Goal: Task Accomplishment & Management: Complete application form

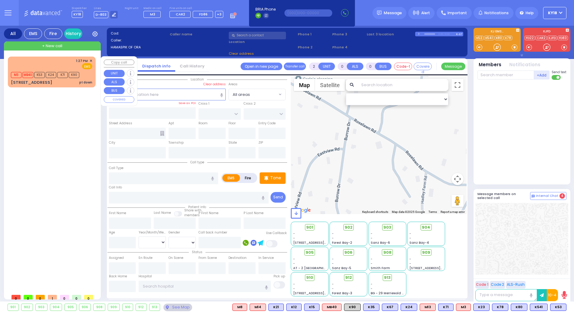
select select
click at [39, 59] on div "1:27 PM ✕ EMS" at bounding box center [51, 63] width 81 height 11
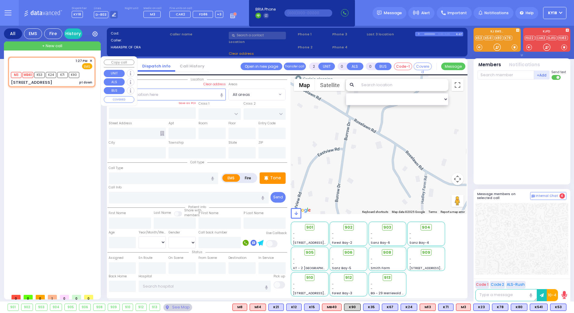
type input "6"
select select
type input "pt down"
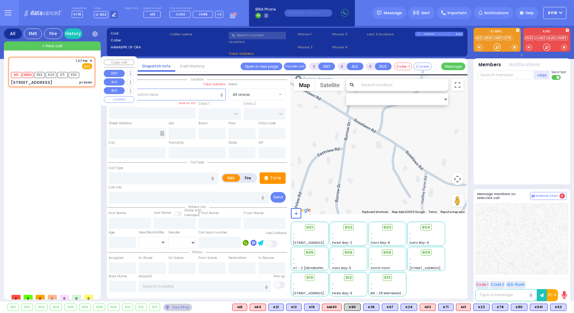
radio input "true"
type input "[PERSON_NAME]"
type input "Gantz"
type input "88"
select select "Year"
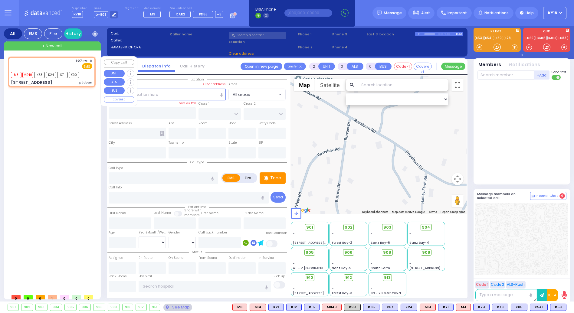
type input "13:27"
type input "13:28"
select select "Hatzalah Garages"
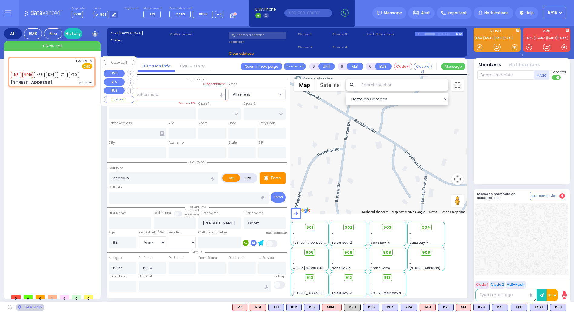
type input "KOSNITZ DR"
type input "[GEOGRAPHIC_DATA]"
type input "[STREET_ADDRESS]"
type input "Monroe"
type input "[US_STATE]"
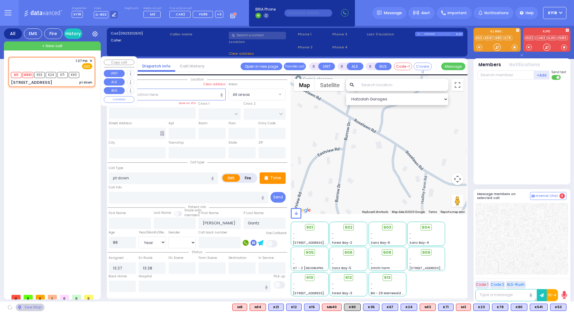
type input "10950"
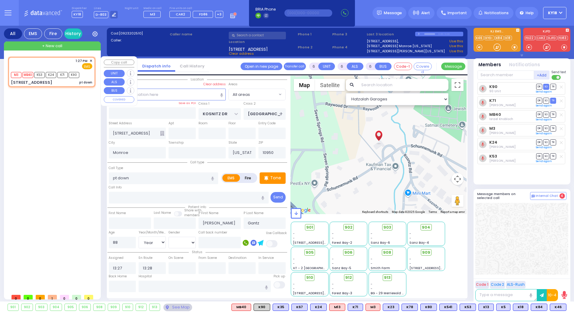
click at [53, 47] on span "+ New call" at bounding box center [52, 46] width 20 height 6
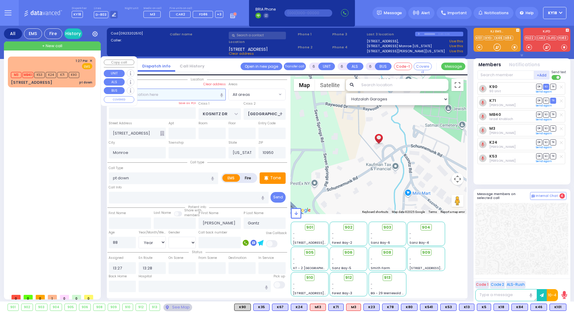
type input "2"
type input "1"
select select
radio input "true"
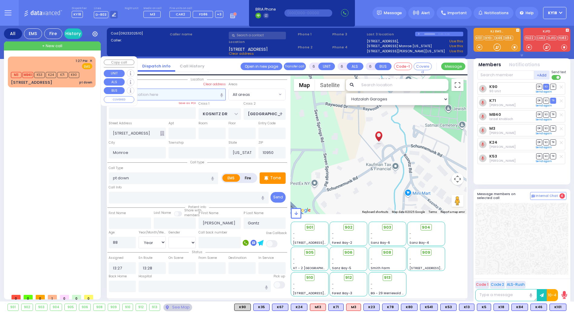
select select
type input "14:10"
select select "Hatzalah Garages"
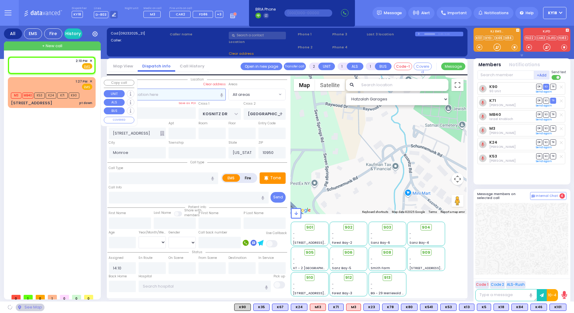
select select
radio input "true"
select select
select select "Hatzalah Garages"
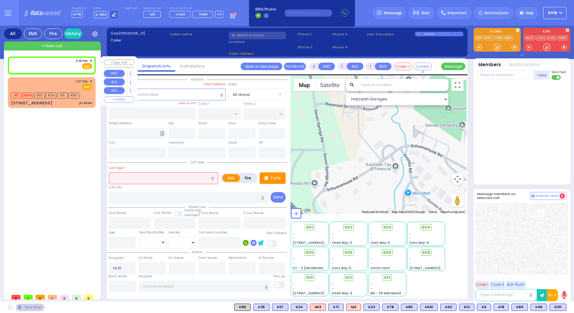
click at [53, 64] on div "2:10 PM ✕ Fire EMS" at bounding box center [51, 63] width 81 height 11
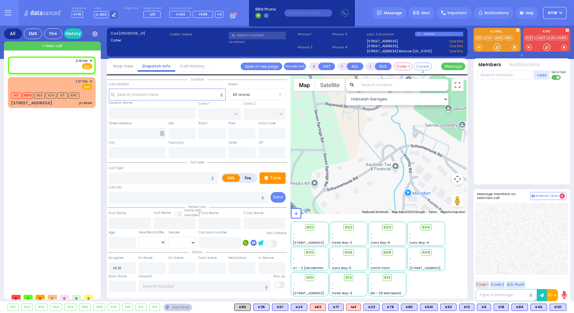
select select
radio input "true"
select select
select select "Hatzalah Garages"
click at [169, 97] on input "text" at bounding box center [167, 94] width 117 height 11
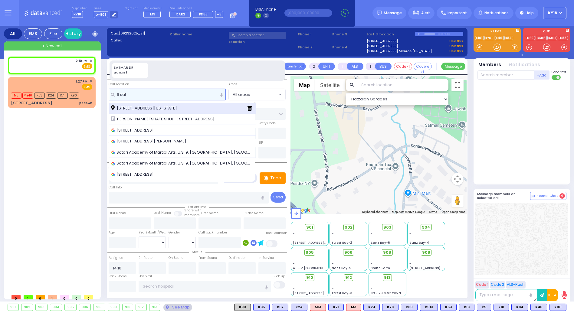
type input "9 sat"
click at [154, 109] on span "[STREET_ADDRESS][US_STATE]" at bounding box center [145, 108] width 68 height 6
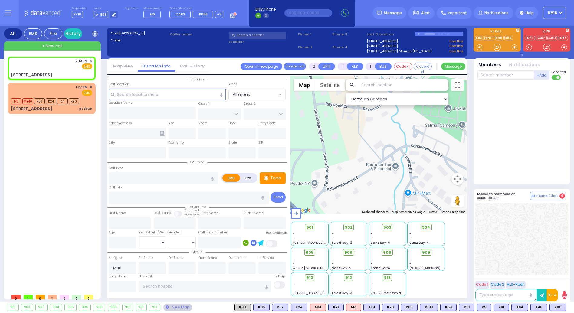
select select
radio input "true"
select select
select select "Hatzalah Garages"
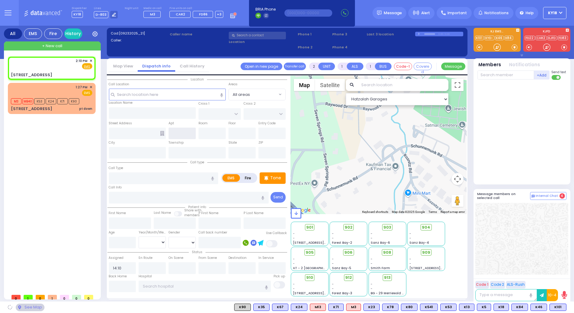
type input "SIGET COURT"
type input "ACRES RD"
type input "[STREET_ADDRESS]"
type input "Monroe"
type input "[US_STATE]"
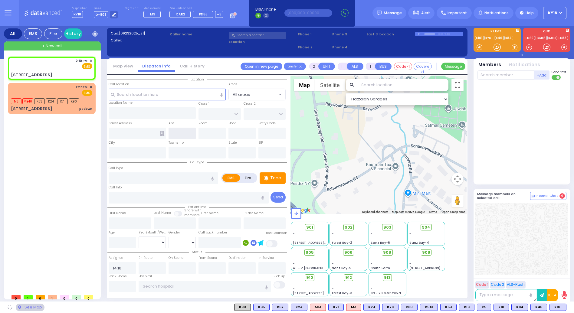
type input "10950"
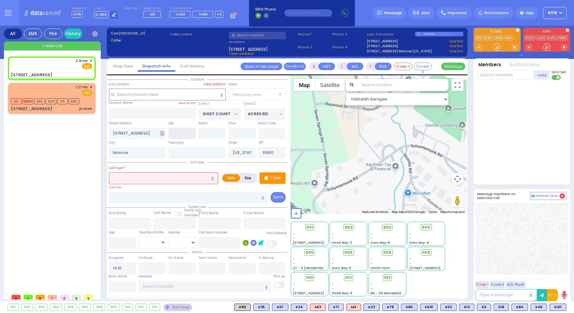
select select "SECTION 3"
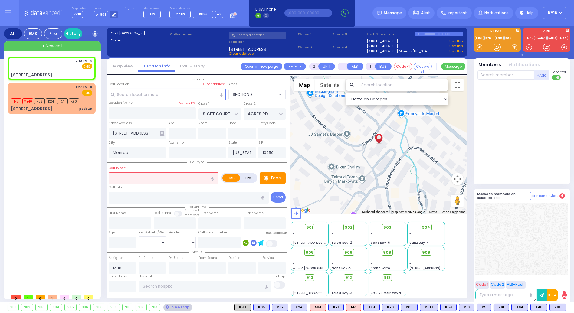
click at [148, 176] on input "text" at bounding box center [163, 177] width 109 height 11
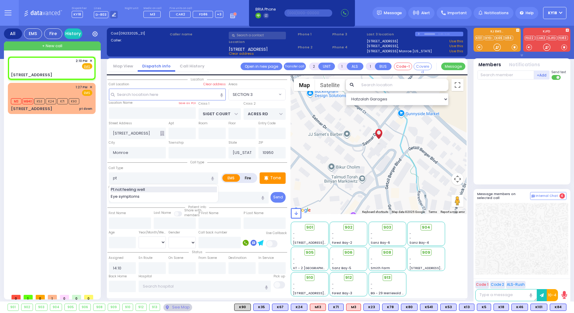
click at [144, 191] on span "Pt not feeling well" at bounding box center [129, 190] width 36 height 6
type input "Pt not feeling well"
type input "1"
type input "0"
select select
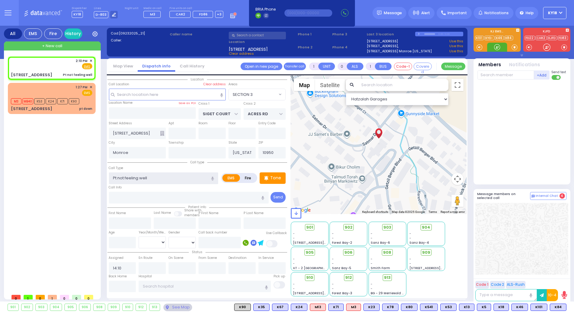
radio input "true"
select select
select select "Hatzalah Garages"
select select "SECTION 3"
click at [45, 66] on div "2:10 PM ✕ Fire EMS" at bounding box center [51, 63] width 81 height 11
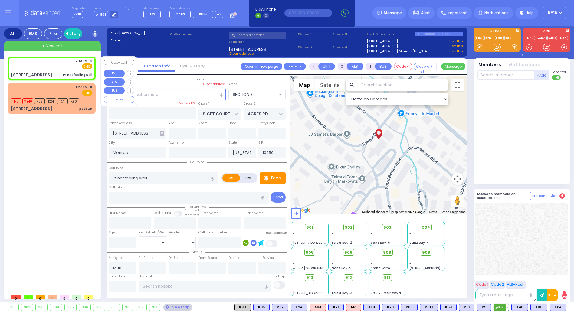
select select
radio input "true"
select select
select select "Hatzalah Garages"
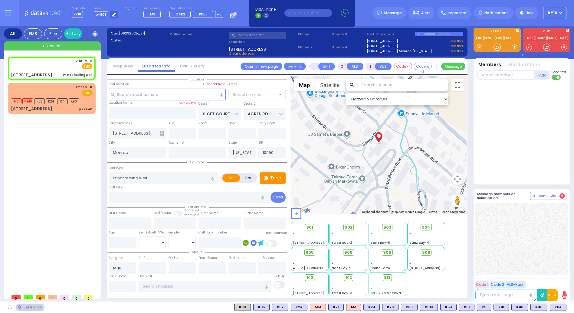
radio input "true"
select select
select select "Hatzalah Garages"
select select "SECTION 3"
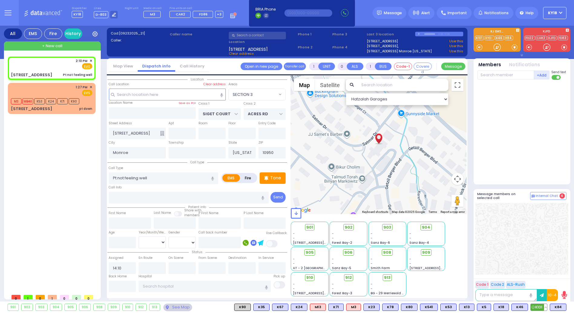
click at [538, 308] on span "K101" at bounding box center [538, 307] width 16 height 7
click at [560, 308] on span "K84" at bounding box center [558, 307] width 16 height 7
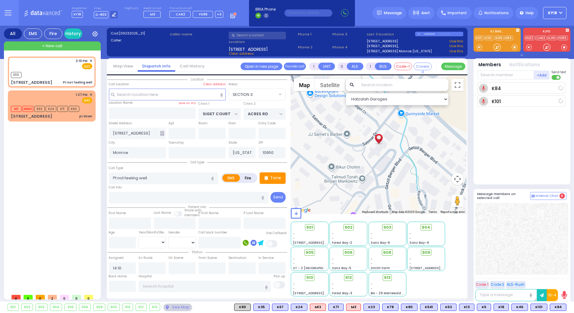
select select
radio input "true"
select select
type input "14:10"
select select "Hatzalah Garages"
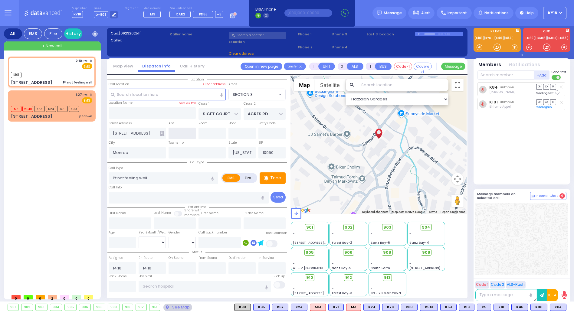
click at [183, 138] on input "text" at bounding box center [181, 133] width 27 height 11
select select
radio input "true"
select select
select select "Hatzalah Garages"
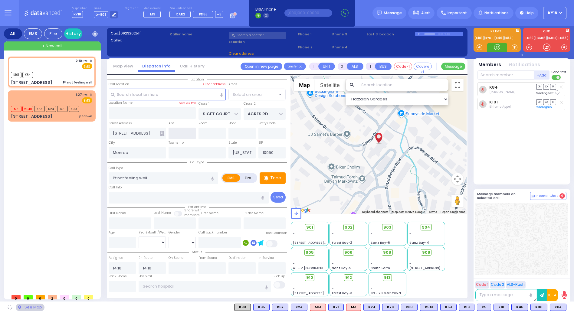
select select "SECTION 3"
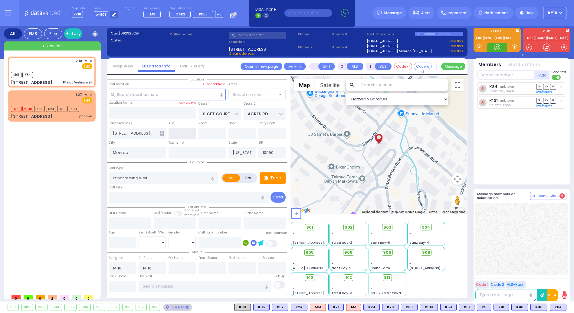
select select "SECTION 3"
type input "101"
click at [70, 76] on div "K101 K84" at bounding box center [51, 74] width 81 height 8
select select
radio input "true"
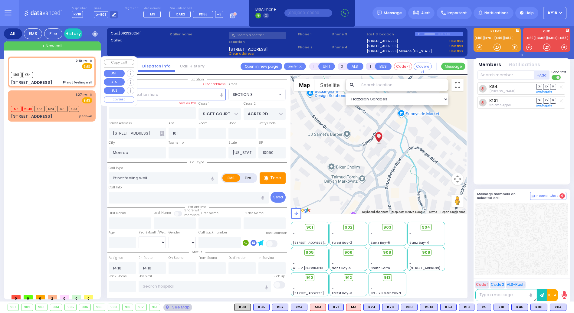
select select
select select "Hatzalah Garages"
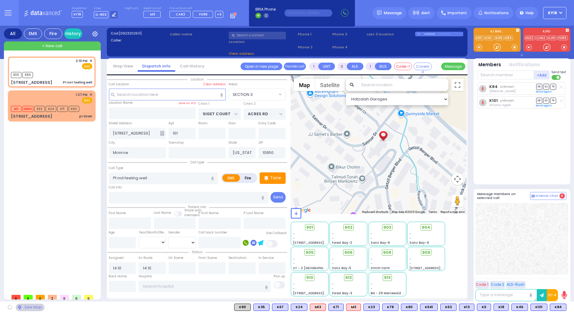
select select
radio input "true"
select select
select select "Hatzalah Garages"
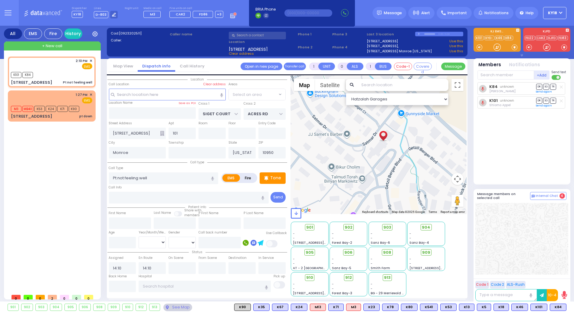
select select "SECTION 3"
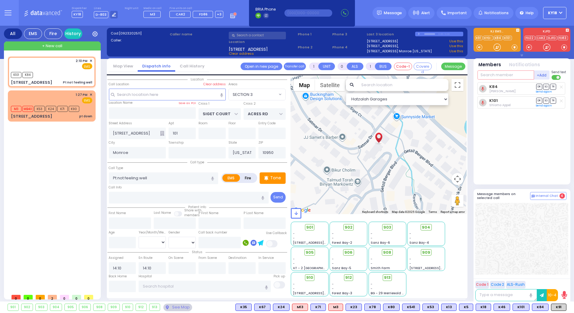
click at [489, 73] on input "text" at bounding box center [505, 74] width 57 height 9
click at [47, 69] on div "2:10 PM ✕ EMS" at bounding box center [51, 63] width 81 height 11
select select
radio input "true"
select select
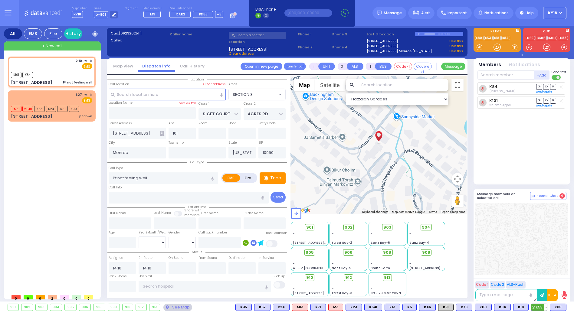
select select "Hatzalah Garages"
select select "SECTION 3"
click at [539, 308] on span "K53" at bounding box center [539, 307] width 16 height 7
select select
radio input "true"
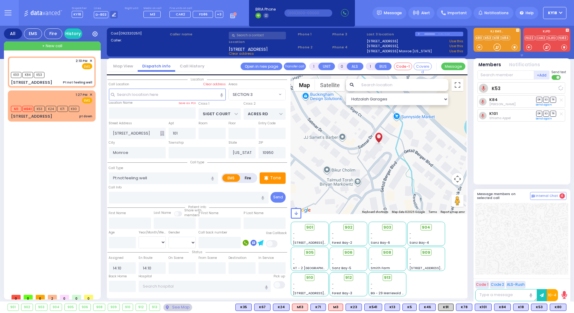
select select
select select "Hatzalah Garages"
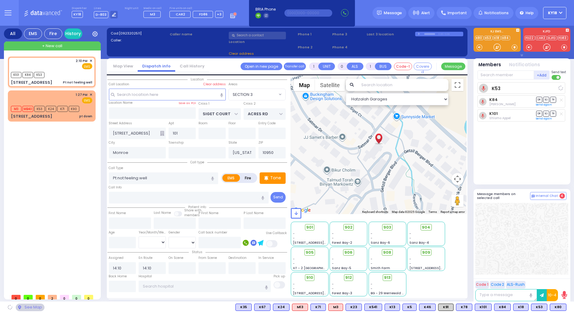
select select "SECTION 3"
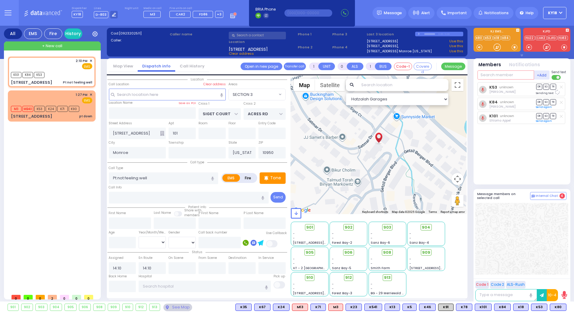
click at [505, 74] on input "text" at bounding box center [505, 74] width 57 height 9
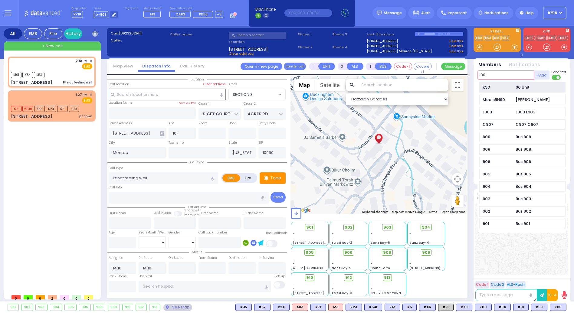
type input "90"
click at [497, 86] on div "K90" at bounding box center [497, 87] width 30 height 6
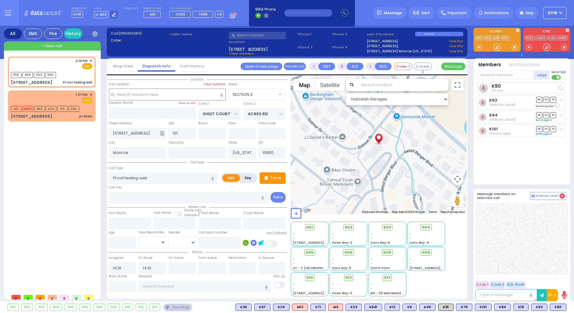
select select
radio input "true"
select select
select select "Hatzalah Garages"
select select "SECTION 3"
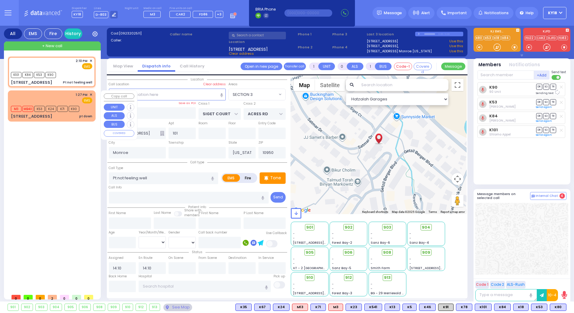
click at [60, 97] on div "1:27 PM ✕ EMS" at bounding box center [51, 97] width 81 height 11
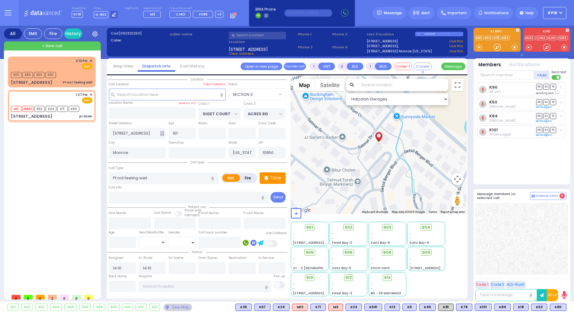
type input "6"
select select
type input "pt down"
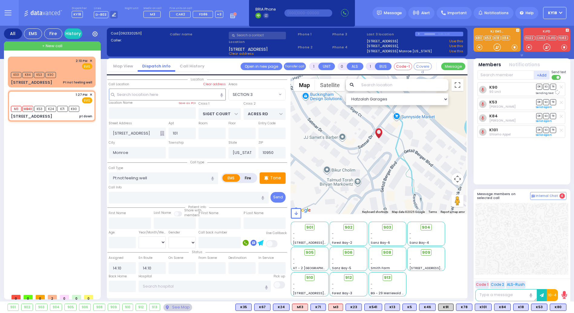
radio input "true"
type input "[PERSON_NAME]"
type input "Gantz"
type input "88"
select select "Year"
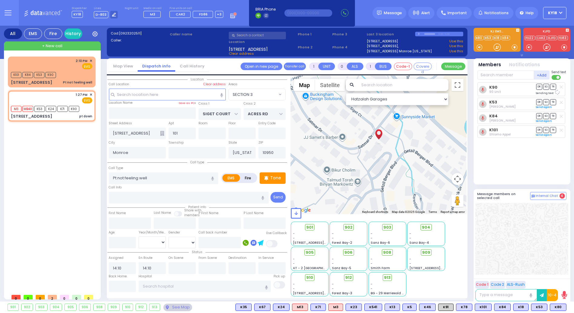
type input "13:27"
type input "13:28"
select select "Hatzalah Garages"
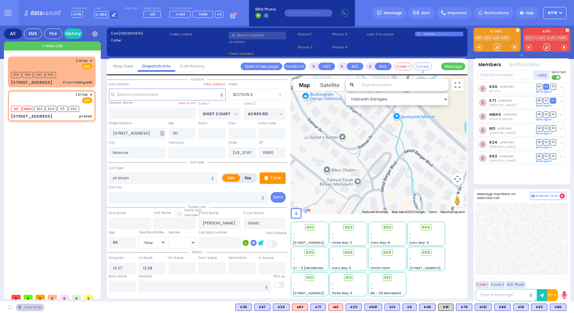
type input "KOSNITZ DR"
type input "[GEOGRAPHIC_DATA]"
type input "[STREET_ADDRESS]"
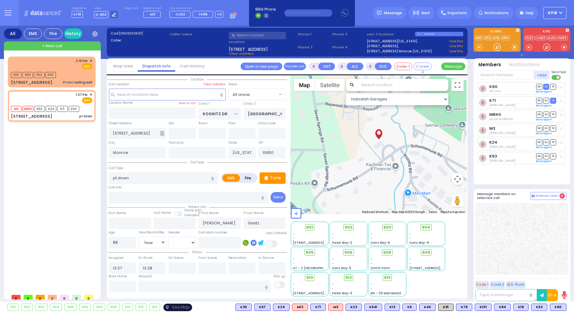
click at [177, 308] on div "See Map" at bounding box center [177, 308] width 28 height 8
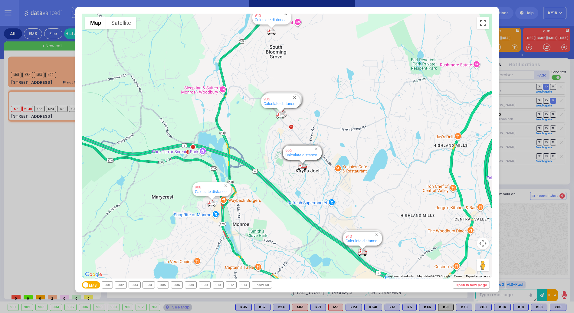
drag, startPoint x: 543, startPoint y: 231, endPoint x: 546, endPoint y: 232, distance: 3.4
click at [547, 232] on div "← Move left → Move right ↑ Move up ↓ Move down + Zoom in - Zoom out Home Jump l…" at bounding box center [287, 156] width 574 height 313
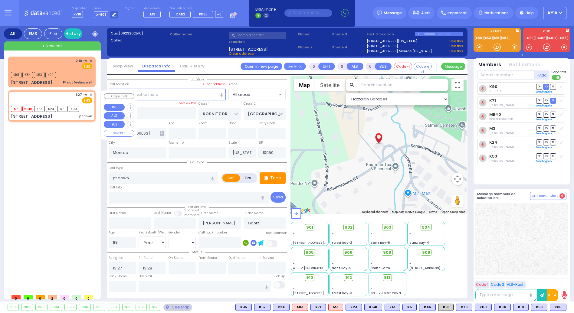
click at [92, 94] on span "✕" at bounding box center [91, 94] width 3 height 5
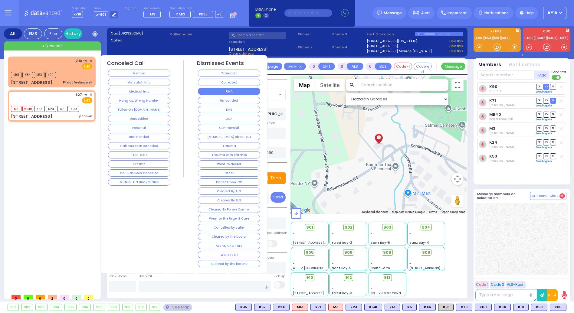
drag, startPoint x: 205, startPoint y: 90, endPoint x: 201, endPoint y: 90, distance: 4.2
click at [205, 90] on button "RMA" at bounding box center [229, 91] width 62 height 7
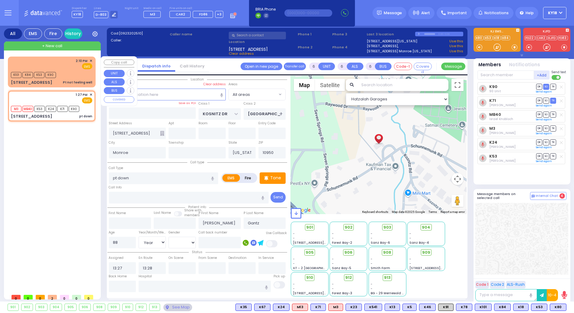
select select
radio input "true"
select select
click at [67, 70] on div "2:10 PM ✕ EMS K101" at bounding box center [51, 71] width 85 height 29
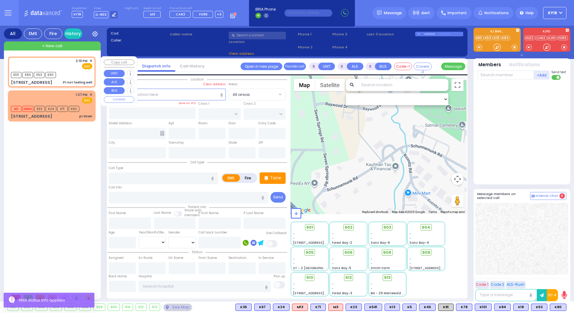
type input "1"
type input "0"
type input "1"
select select
type input "Pt not feeling well"
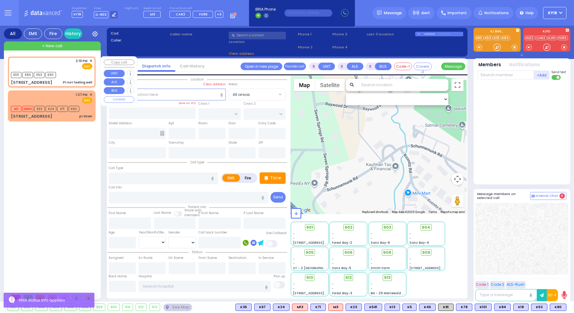
radio input "true"
select select
type input "14:10"
select select "Hatzalah Garages"
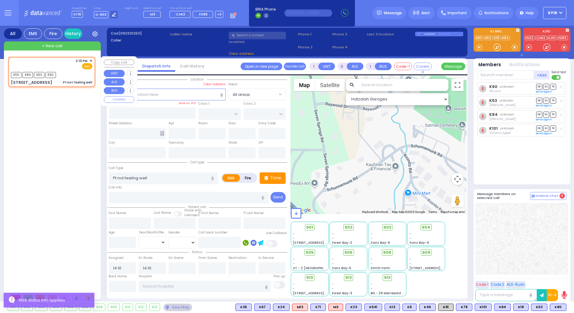
type input "SIGET COURT"
type input "ACRES RD"
type input "[STREET_ADDRESS]"
type input "101"
type input "Monroe"
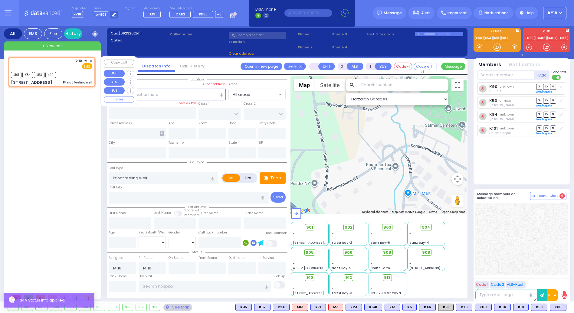
type input "[US_STATE]"
type input "10950"
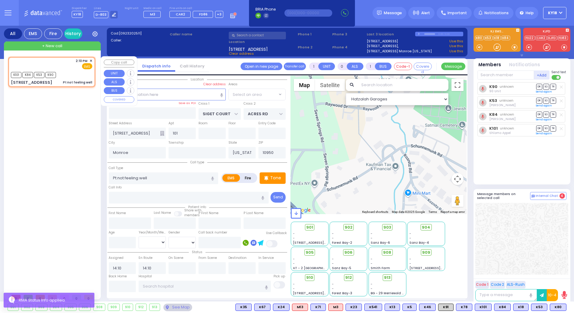
select select "SECTION 3"
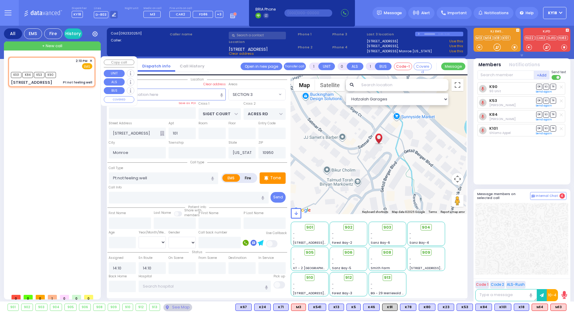
click at [70, 68] on div "2:10 PM ✕ EMS" at bounding box center [51, 63] width 81 height 11
select select
radio input "true"
select select
select select "Hatzalah Garages"
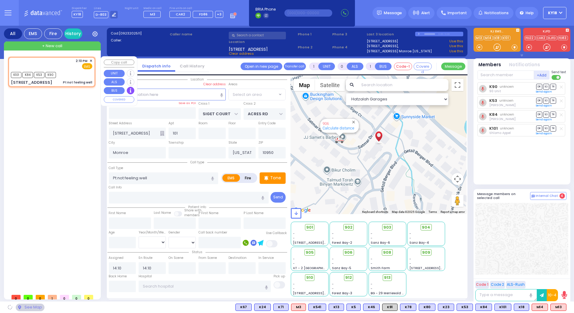
select select "SECTION 3"
click at [76, 71] on div "K101 K84 K53 K90" at bounding box center [51, 74] width 81 height 8
select select
radio input "true"
select select
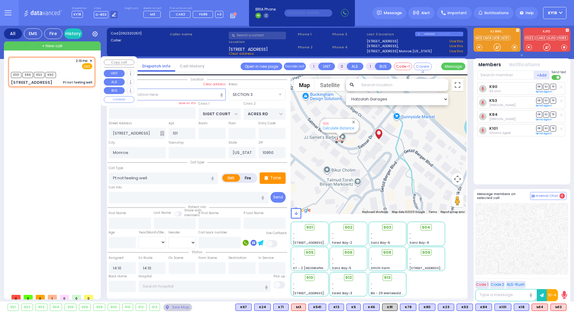
select select "Hatzalah Garages"
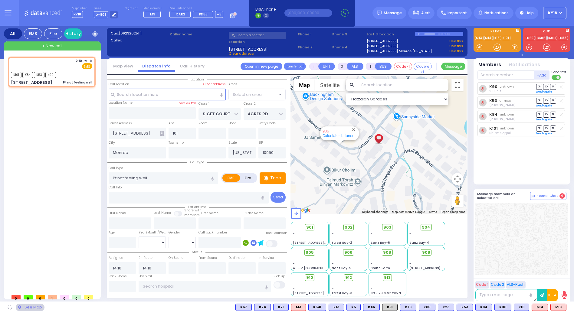
select select "SECTION 3"
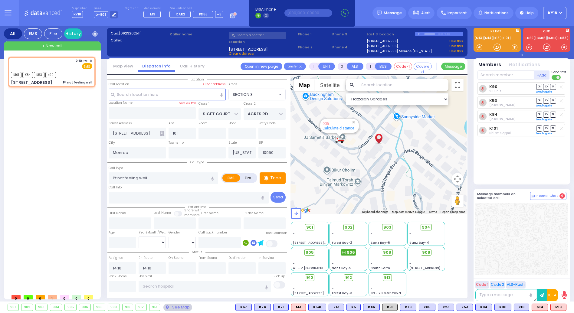
click at [347, 251] on span "906" at bounding box center [351, 252] width 8 height 6
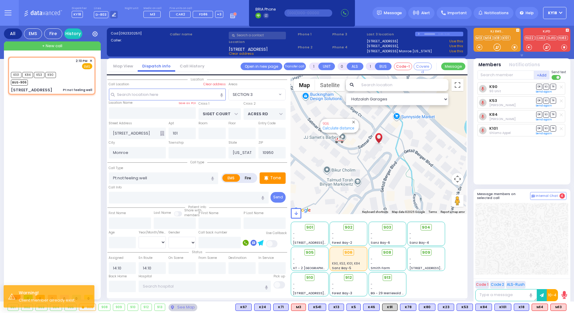
select select
radio input "true"
select select
select select "Hatzalah Garages"
select select "SECTION 3"
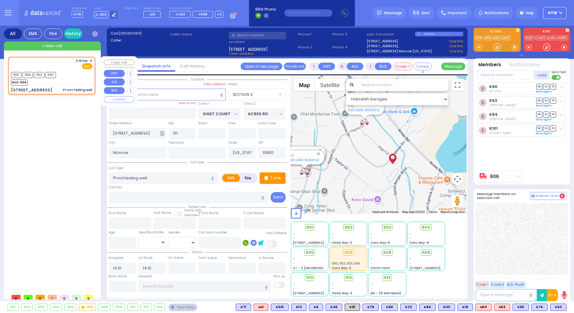
click at [74, 81] on div "K101 K84 K53 K90 BUS-906" at bounding box center [51, 77] width 81 height 15
select select
radio input "true"
select select
select select "Hatzalah Garages"
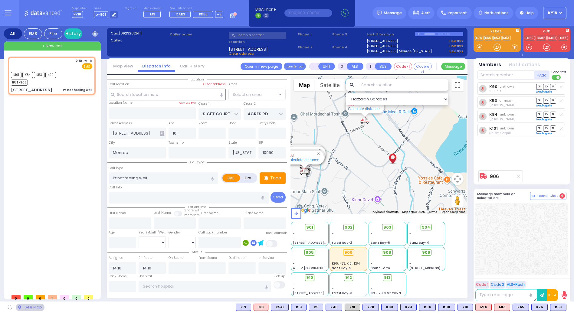
select select "SECTION 3"
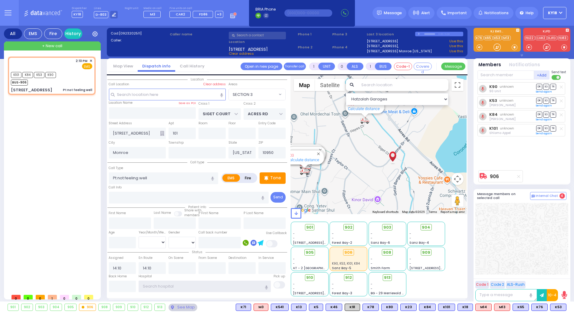
click at [160, 285] on input "text" at bounding box center [205, 286] width 132 height 11
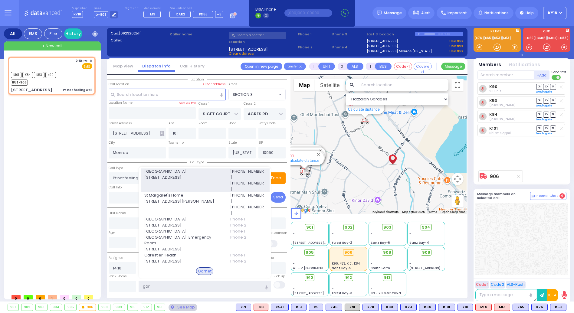
type input "gar"
click at [190, 181] on span "[STREET_ADDRESS]" at bounding box center [183, 177] width 78 height 6
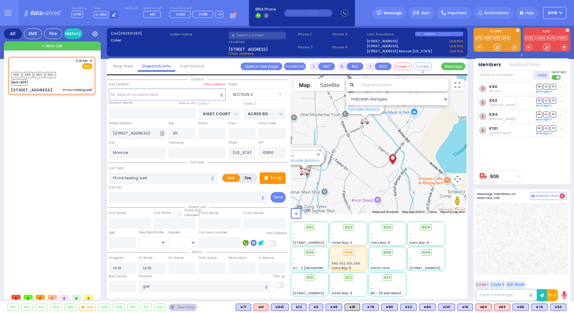
select select
radio input "true"
select select
type input "[GEOGRAPHIC_DATA]"
select select "Hatzalah Garages"
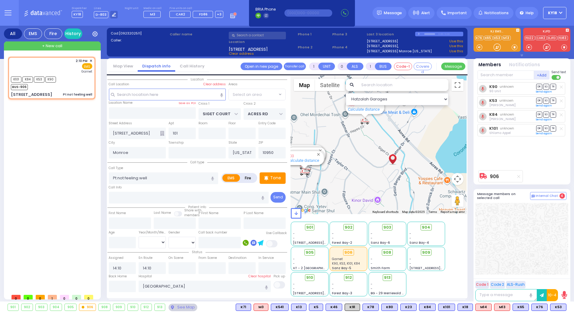
select select "SECTION 3"
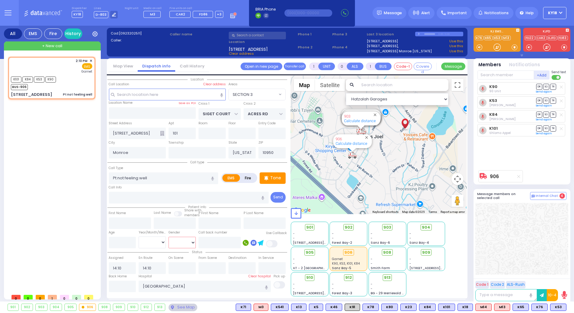
click at [194, 247] on select "[DEMOGRAPHIC_DATA] [DEMOGRAPHIC_DATA]" at bounding box center [181, 242] width 27 height 11
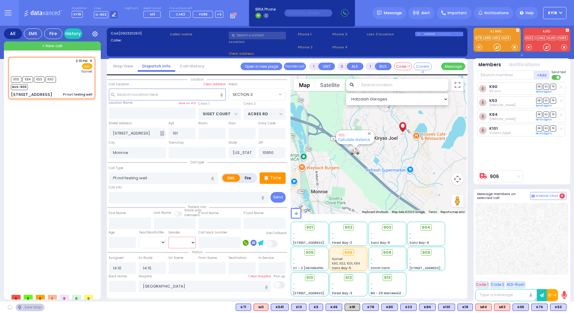
type input "6"
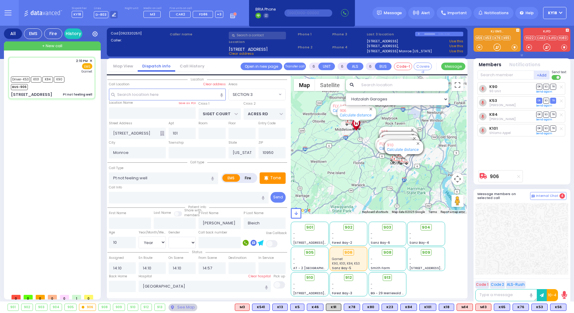
select select "SECTION 3"
select select "Year"
select select "[DEMOGRAPHIC_DATA]"
select select
radio input "true"
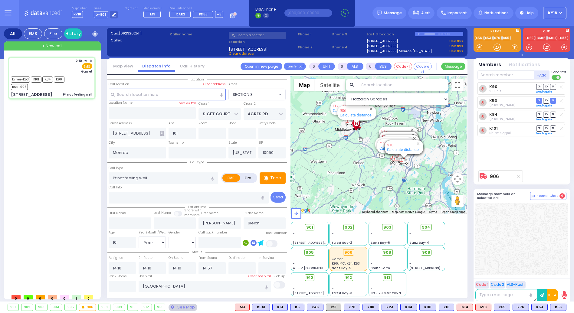
select select "Year"
select select "[DEMOGRAPHIC_DATA]"
select select "Hatzalah Garages"
select select "SECTION 3"
select select
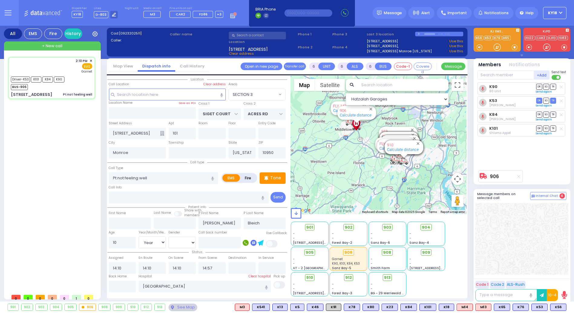
radio input "true"
select select "Year"
select select "[DEMOGRAPHIC_DATA]"
select select "Hatzalah Garages"
select select "SECTION 3"
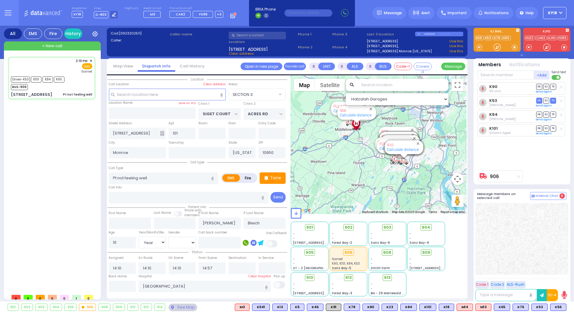
select select
radio input "true"
select select "Year"
select select "[DEMOGRAPHIC_DATA]"
select select "Hatzalah Garages"
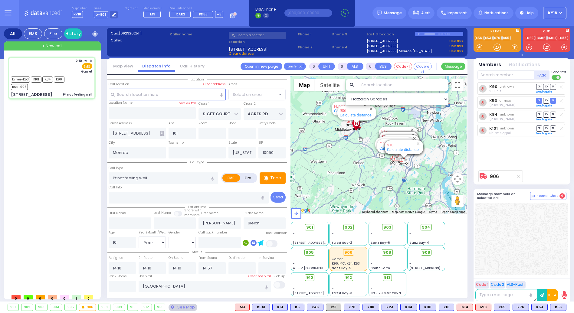
select select "SECTION 3"
select select
radio input "true"
select select "Year"
select select "[DEMOGRAPHIC_DATA]"
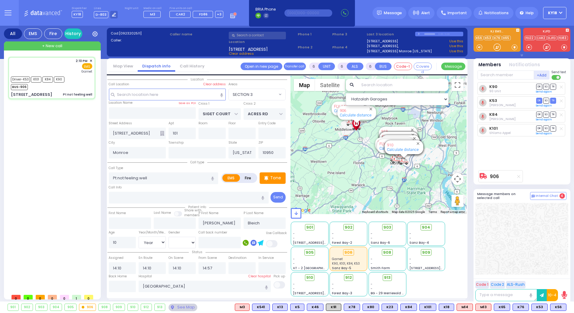
select select "Hatzalah Garages"
select select "SECTION 3"
select select
radio input "true"
select select "Year"
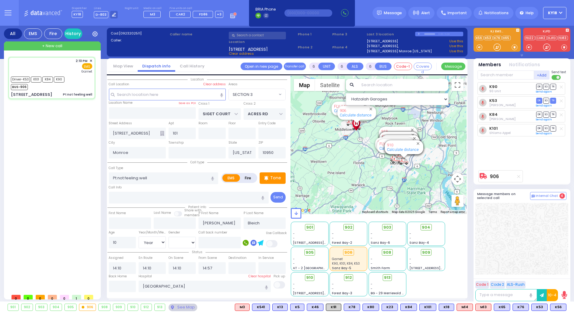
select select "[DEMOGRAPHIC_DATA]"
type input "15:18"
type input "15:27"
select select "Hatzalah Garages"
select select "SECTION 3"
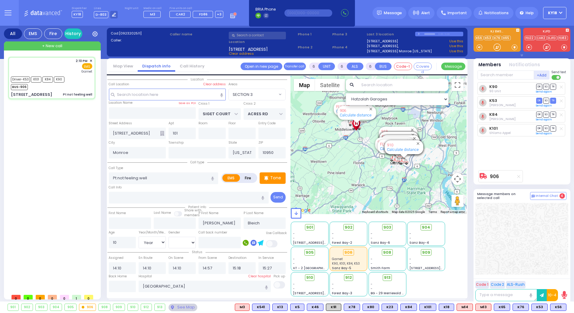
select select
radio input "true"
select select "Year"
select select "[DEMOGRAPHIC_DATA]"
select select "Hatzalah Garages"
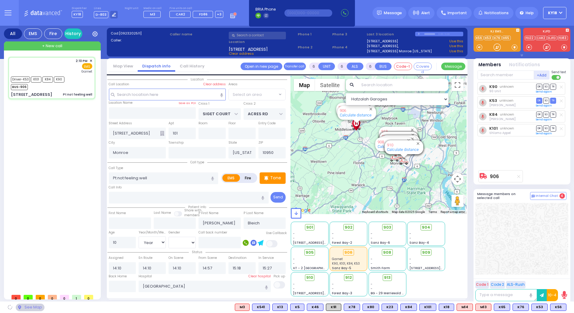
select select "SECTION 3"
select select
radio input "true"
select select "Year"
select select "[DEMOGRAPHIC_DATA]"
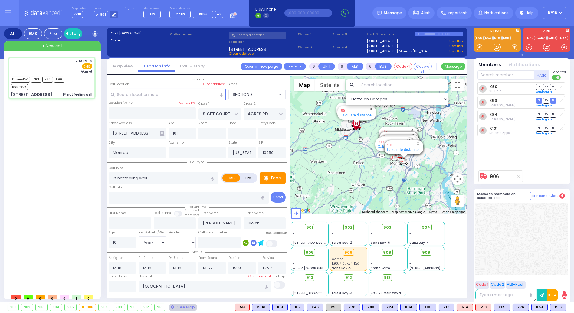
select select "Hatzalah Garages"
select select "SECTION 3"
select select
radio input "true"
select select "Year"
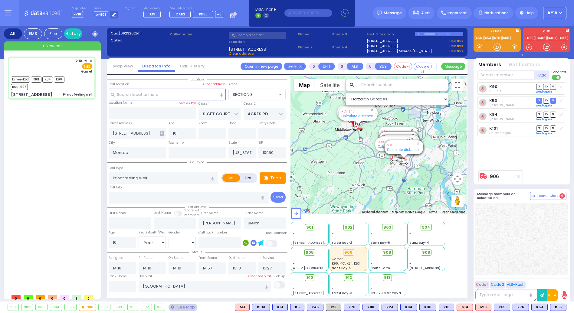
select select "[DEMOGRAPHIC_DATA]"
select select "Hatzalah Garages"
select select "SECTION 3"
select select
radio input "true"
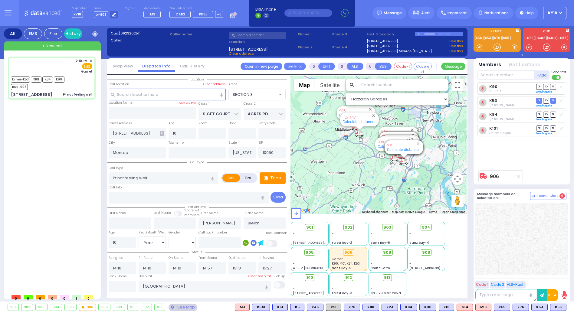
select select "Year"
select select "[DEMOGRAPHIC_DATA]"
select select "Hatzalah Garages"
select select "SECTION 3"
select select
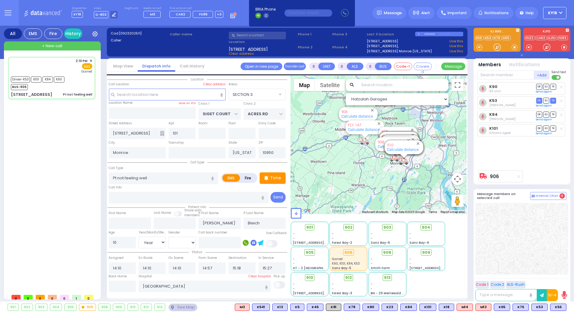
radio input "true"
select select "Year"
select select "[DEMOGRAPHIC_DATA]"
select select "Hatzalah Garages"
select select "SECTION 3"
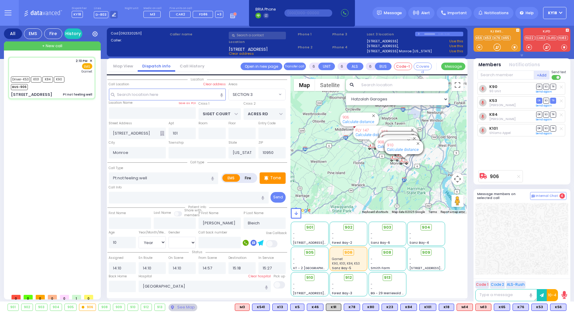
select select
radio input "true"
select select "Year"
select select "[DEMOGRAPHIC_DATA]"
select select "Hatzalah Garages"
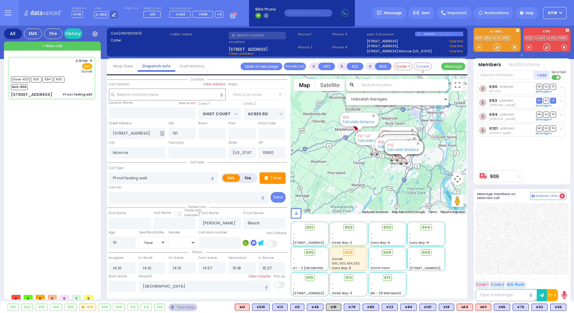
select select "SECTION 3"
select select
radio input "true"
select select "Year"
select select "[DEMOGRAPHIC_DATA]"
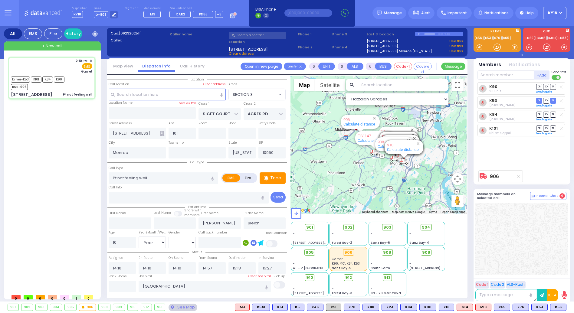
select select "Hatzalah Garages"
select select "SECTION 3"
select select
radio input "true"
select select "Year"
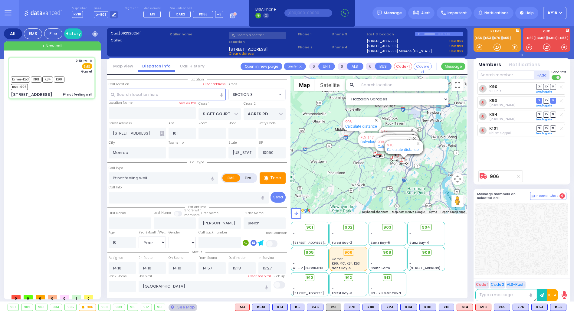
select select "[DEMOGRAPHIC_DATA]"
select select "Hatzalah Garages"
select select "SECTION 3"
select select
radio input "true"
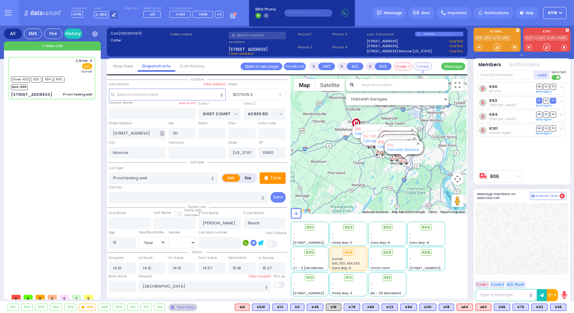
select select "Year"
select select "[DEMOGRAPHIC_DATA]"
select select "Hatzalah Garages"
select select "SECTION 3"
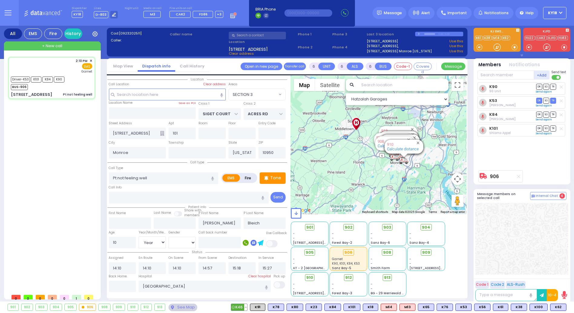
select select
radio input "true"
select select "Year"
select select "[DEMOGRAPHIC_DATA]"
select select "Hatzalah Garages"
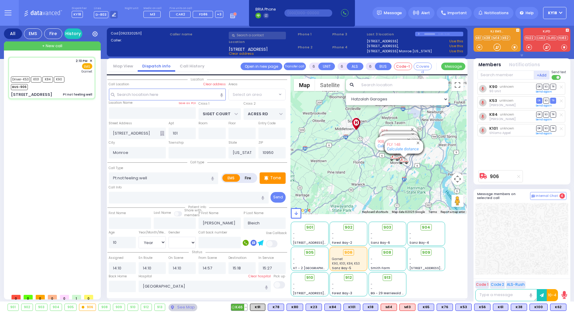
select select "SECTION 3"
select select
radio input "true"
select select "Year"
select select "[DEMOGRAPHIC_DATA]"
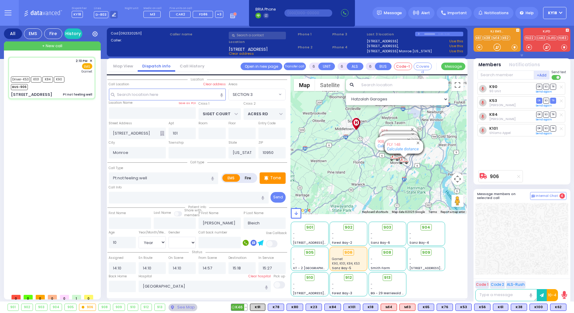
select select "Hatzalah Garages"
select select "SECTION 3"
select select
radio input "true"
select select "Year"
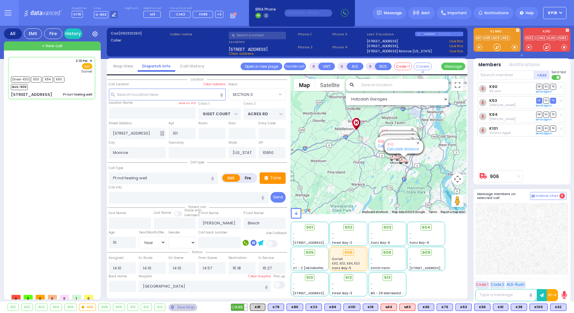
select select "[DEMOGRAPHIC_DATA]"
select select "Hatzalah Garages"
select select "SECTION 3"
